Goal: Task Accomplishment & Management: Manage account settings

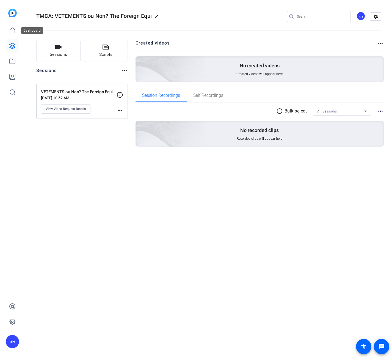
click at [13, 33] on icon at bounding box center [12, 30] width 5 height 5
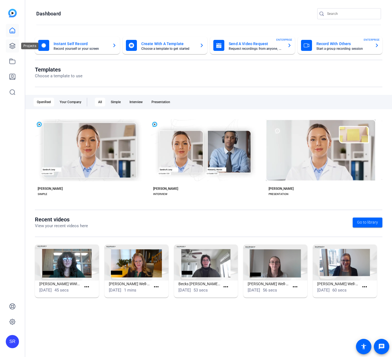
click at [11, 46] on icon at bounding box center [12, 46] width 7 height 7
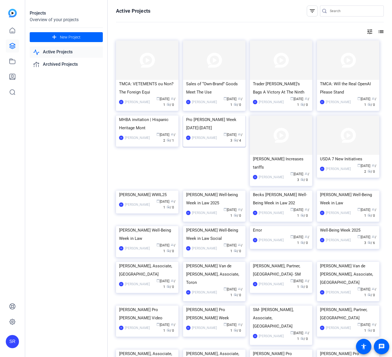
click at [220, 115] on img at bounding box center [214, 115] width 62 height 0
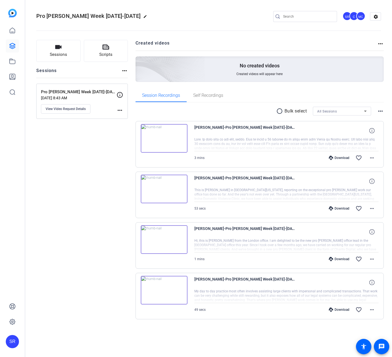
click at [176, 137] on img at bounding box center [164, 138] width 47 height 29
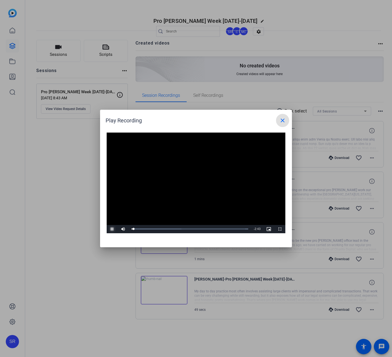
click at [111, 229] on span "Video Player" at bounding box center [112, 229] width 11 height 0
click at [109, 229] on span "Video Player" at bounding box center [112, 229] width 11 height 0
drag, startPoint x: 135, startPoint y: 228, endPoint x: 126, endPoint y: 229, distance: 8.9
click at [126, 229] on div "Play Mute Current Time 0:00 / Duration 2:45 Loaded : 100.00% 0:00 0:00 Stream T…" at bounding box center [196, 229] width 179 height 8
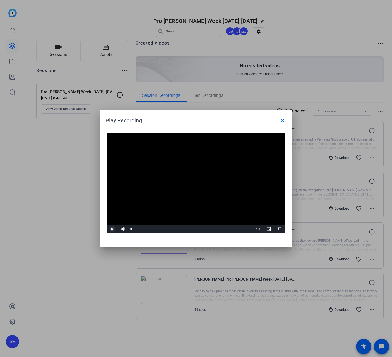
click at [110, 229] on span "Video Player" at bounding box center [112, 229] width 11 height 0
click at [183, 196] on video "Video Player" at bounding box center [196, 182] width 179 height 101
click at [112, 229] on span "Video Player" at bounding box center [112, 229] width 11 height 0
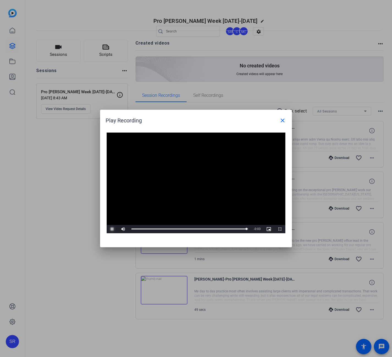
click at [112, 229] on span "Video Player" at bounding box center [112, 229] width 11 height 0
click at [279, 117] on span at bounding box center [282, 120] width 13 height 13
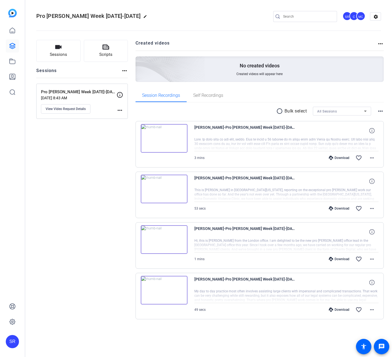
click at [170, 138] on img at bounding box center [164, 138] width 47 height 29
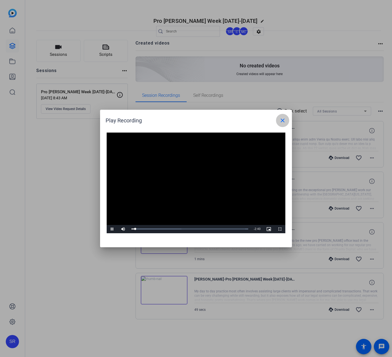
click at [280, 120] on mat-icon "close" at bounding box center [282, 120] width 7 height 7
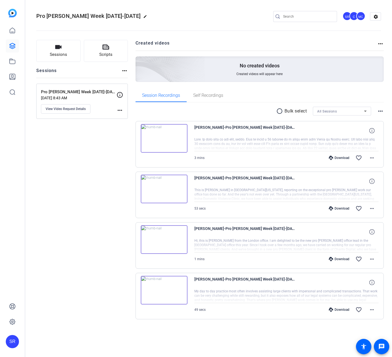
click at [173, 185] on img at bounding box center [164, 189] width 47 height 29
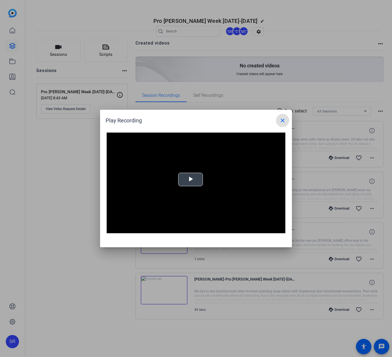
click at [193, 173] on div "Video Player is loading. Play Video Play Mute Current Time 0:00 / Duration -:- …" at bounding box center [196, 182] width 179 height 101
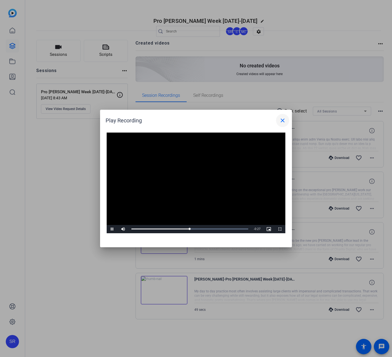
click at [282, 119] on mat-icon "close" at bounding box center [282, 120] width 7 height 7
